Goal: Task Accomplishment & Management: Use online tool/utility

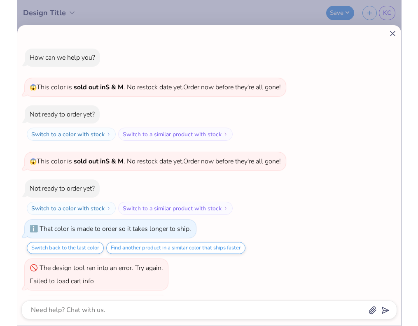
scroll to position [359, 0]
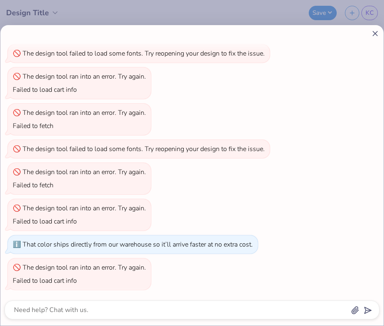
click at [375, 29] on icon at bounding box center [375, 33] width 9 height 9
type textarea "x"
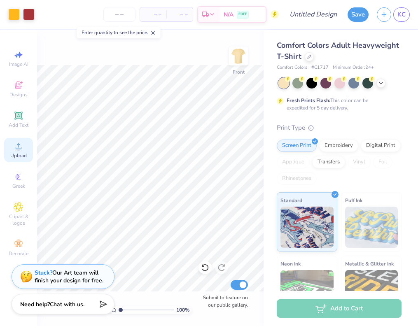
click at [18, 155] on span "Upload" at bounding box center [18, 155] width 16 height 7
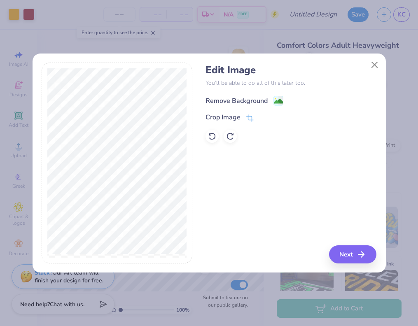
click at [279, 103] on image at bounding box center [278, 101] width 9 height 9
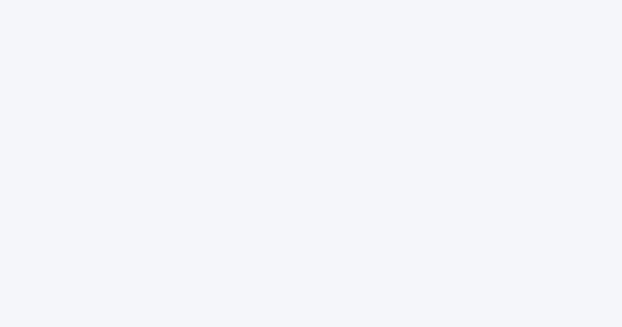
click at [417, 57] on div at bounding box center [311, 163] width 622 height 327
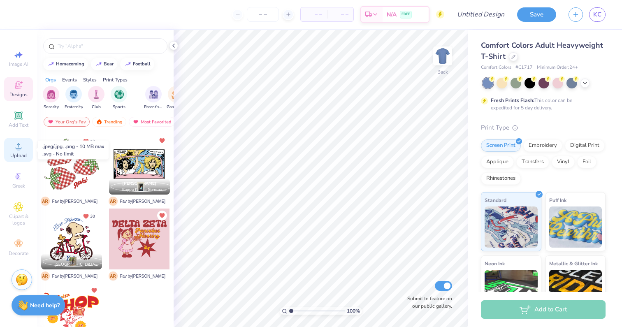
click at [19, 155] on span "Upload" at bounding box center [18, 155] width 16 height 7
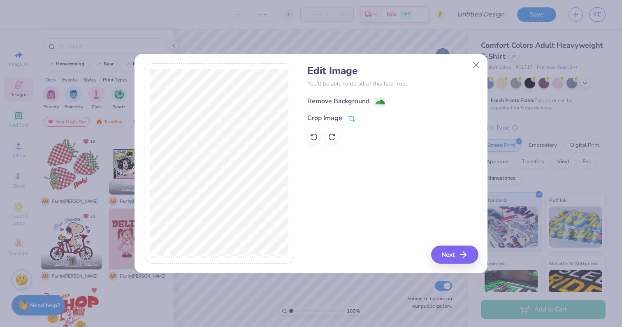
click at [375, 102] on icon at bounding box center [380, 102] width 10 height 10
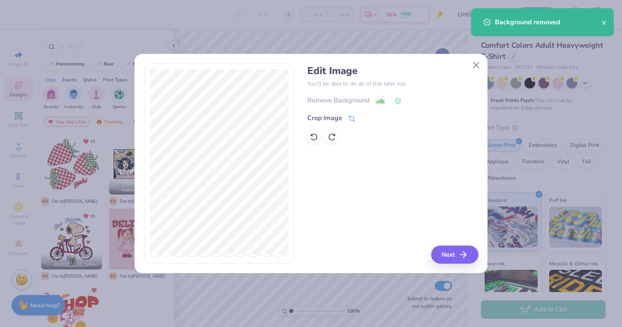
click at [459, 245] on div "Edit Image You’ll be able to do all of this later too. Remove Background Crop I…" at bounding box center [392, 163] width 171 height 201
click at [453, 256] on button "Next" at bounding box center [456, 255] width 47 height 18
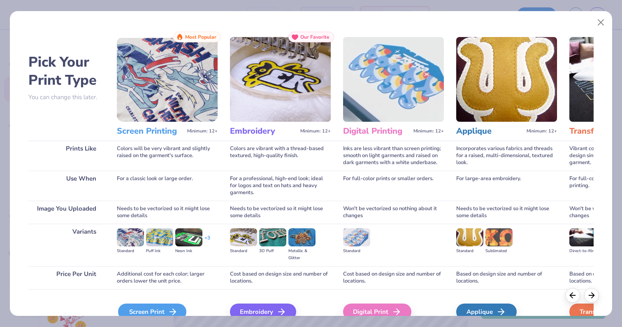
click at [172, 314] on icon at bounding box center [173, 312] width 10 height 10
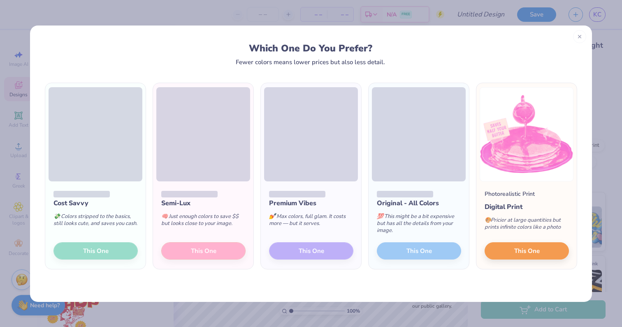
click at [398, 62] on div "Which One Do You Prefer? Fewer colors means lower prices but also less detail." at bounding box center [311, 54] width 517 height 23
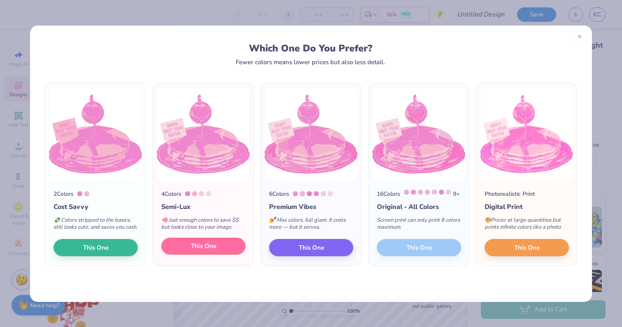
click at [193, 251] on span "This One" at bounding box center [204, 246] width 26 height 9
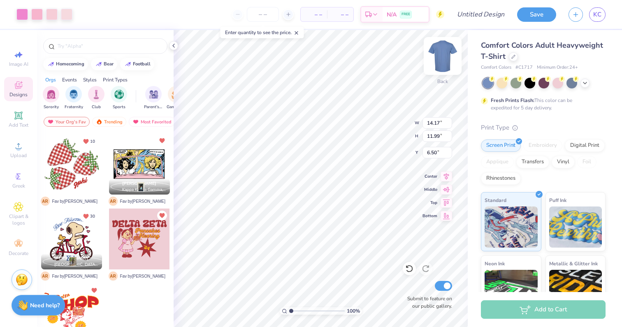
click at [441, 61] on img at bounding box center [442, 56] width 33 height 33
click at [447, 57] on img at bounding box center [442, 56] width 33 height 33
click at [435, 57] on img at bounding box center [442, 56] width 33 height 33
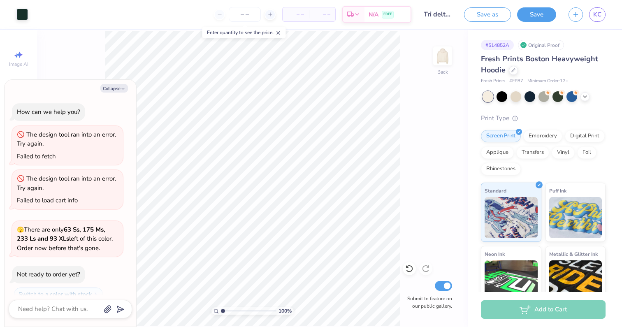
scroll to position [1307, 0]
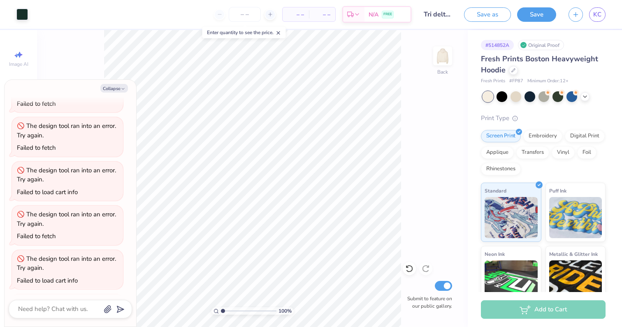
type textarea "x"
